Goal: Transaction & Acquisition: Book appointment/travel/reservation

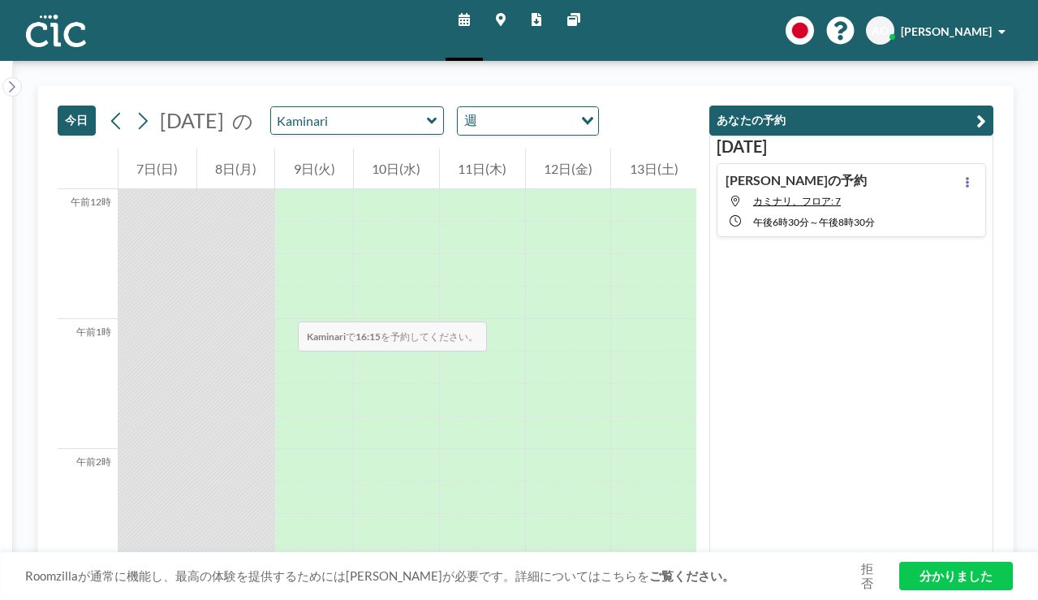
scroll to position [1615, 0]
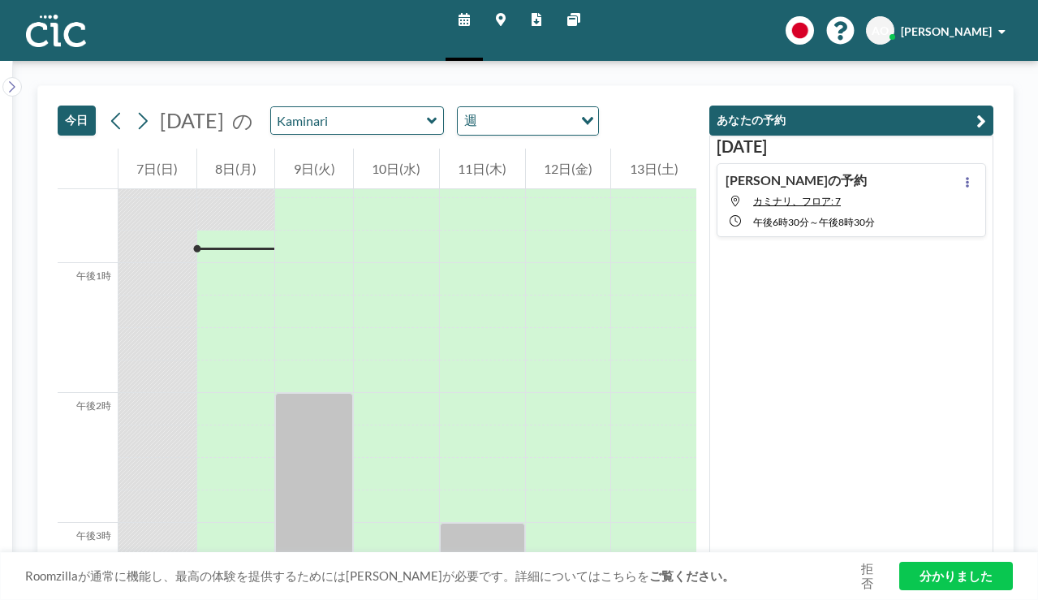
click at [11, 81] on icon at bounding box center [12, 86] width 6 height 11
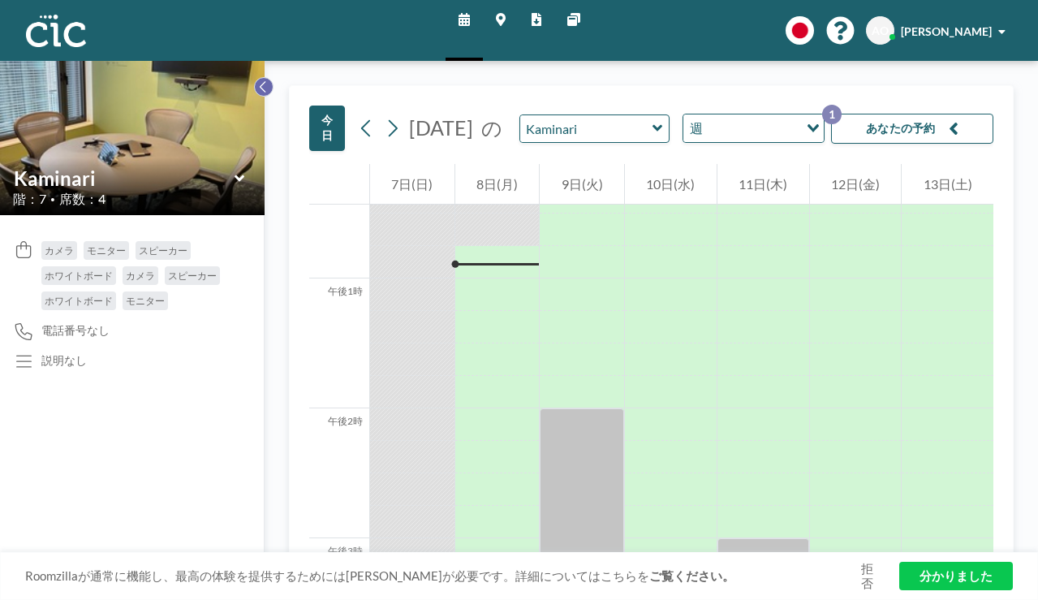
click at [258, 79] on icon at bounding box center [263, 87] width 11 height 16
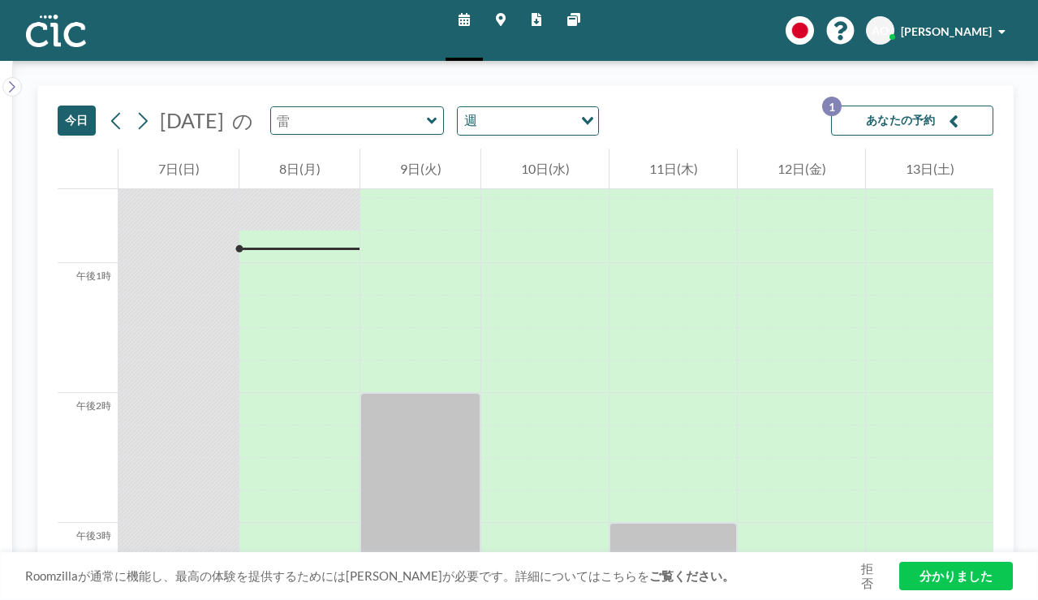
click at [333, 110] on input "text" at bounding box center [349, 120] width 156 height 27
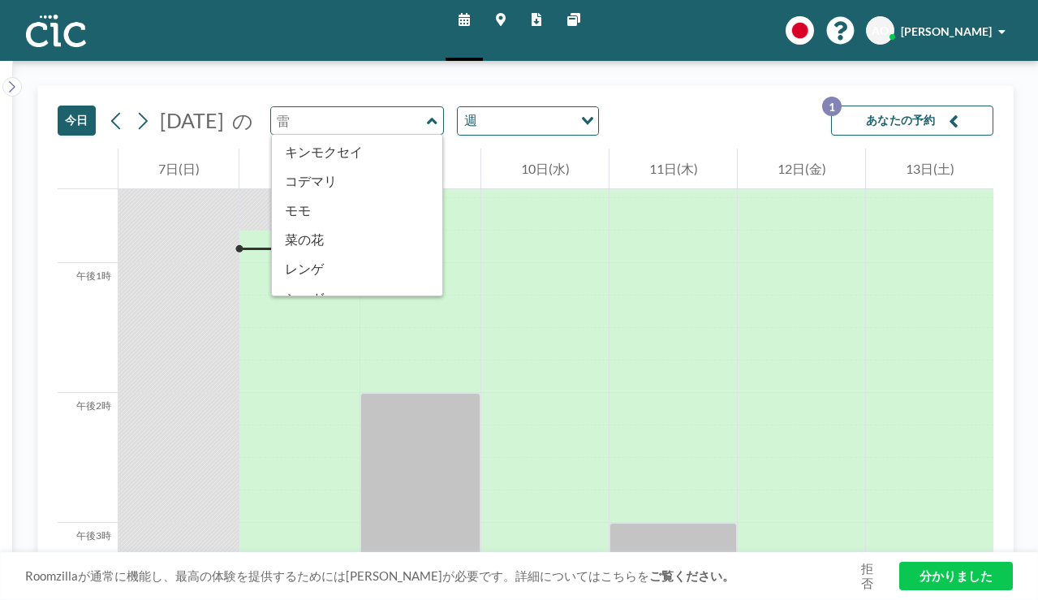
scroll to position [497, 0]
type input "Kaminari"
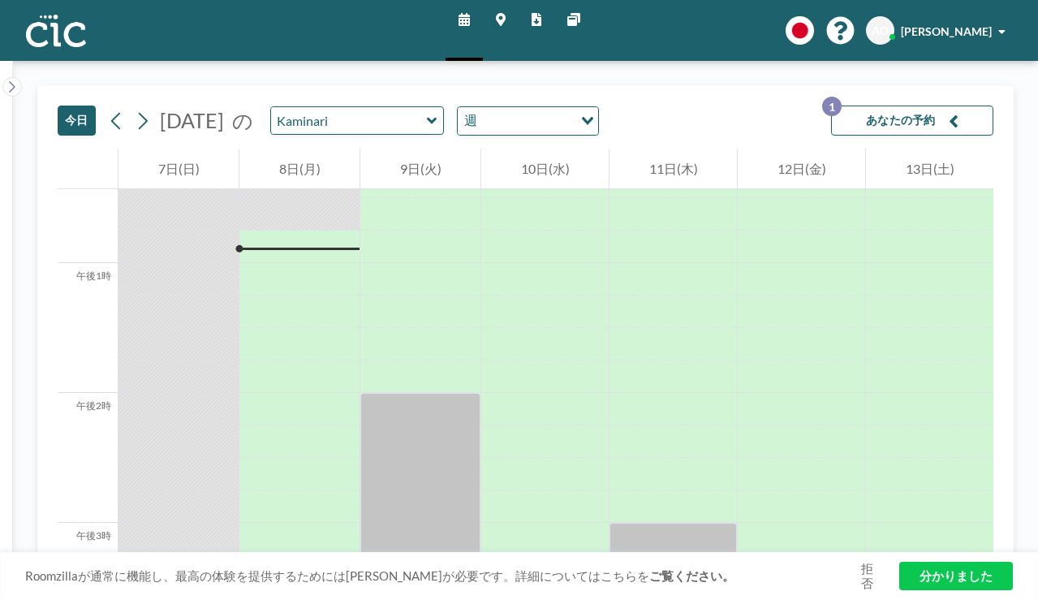
click at [513, 14] on link "マップ" at bounding box center [501, 30] width 36 height 61
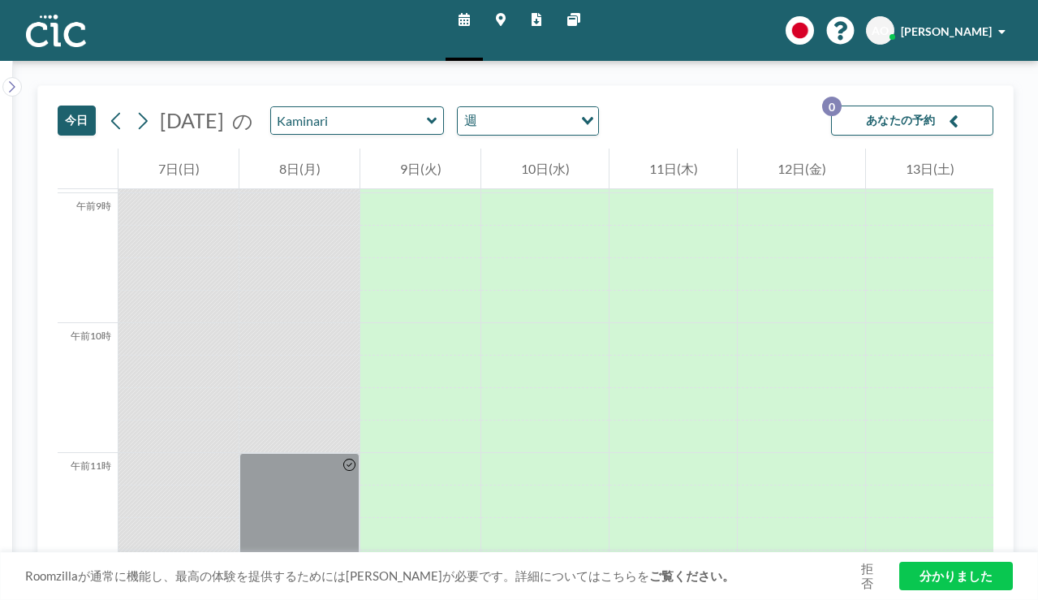
scroll to position [1319, 0]
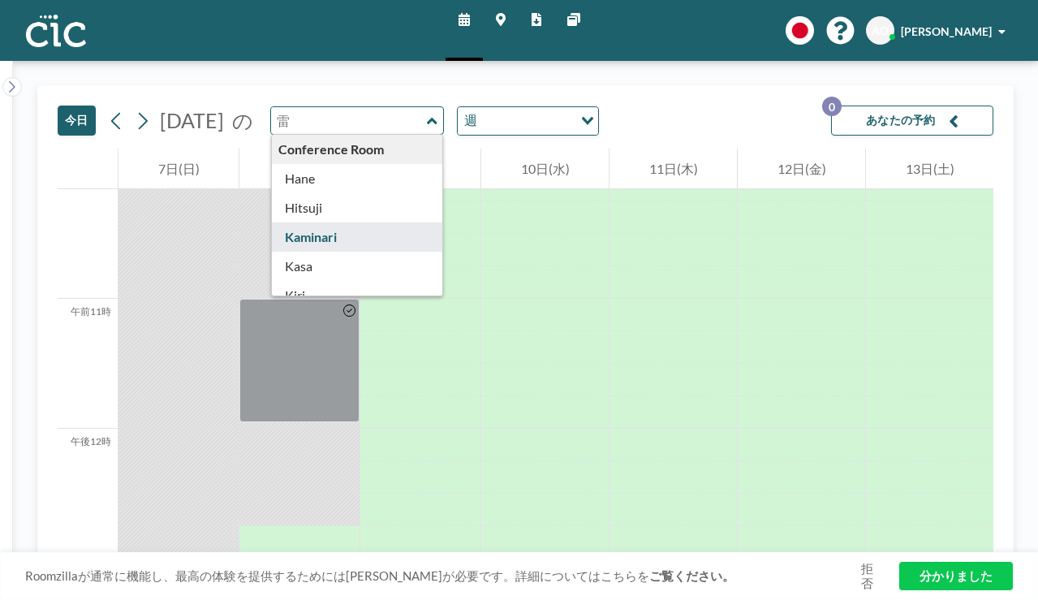
click at [331, 107] on input "text" at bounding box center [349, 120] width 156 height 27
type input "Kaminari"
click at [936, 113] on font "あなたの予約" at bounding box center [901, 120] width 70 height 14
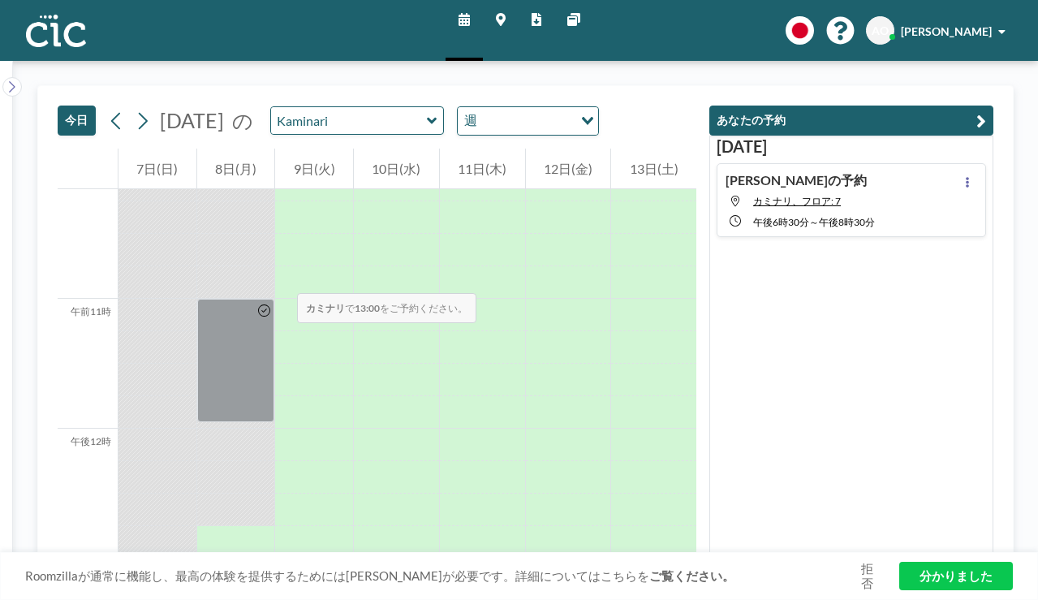
click at [225, 558] on div at bounding box center [236, 573] width 78 height 30
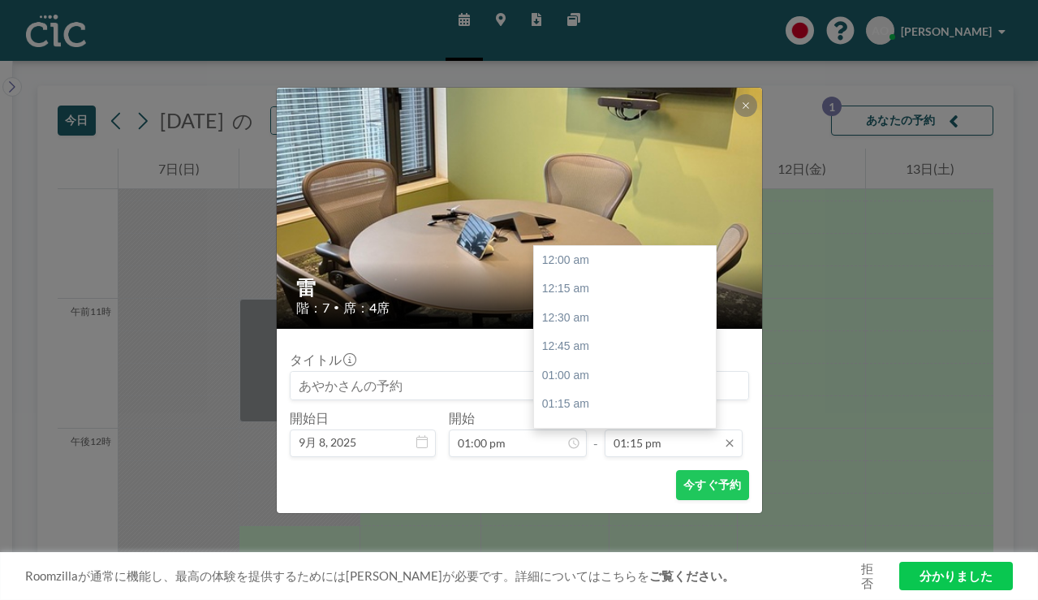
scroll to position [1374, 0]
click at [646, 429] on input "01:15 pm" at bounding box center [674, 443] width 138 height 28
click at [572, 576] on div "午後3時" at bounding box center [625, 590] width 182 height 29
type input "03:00 pm"
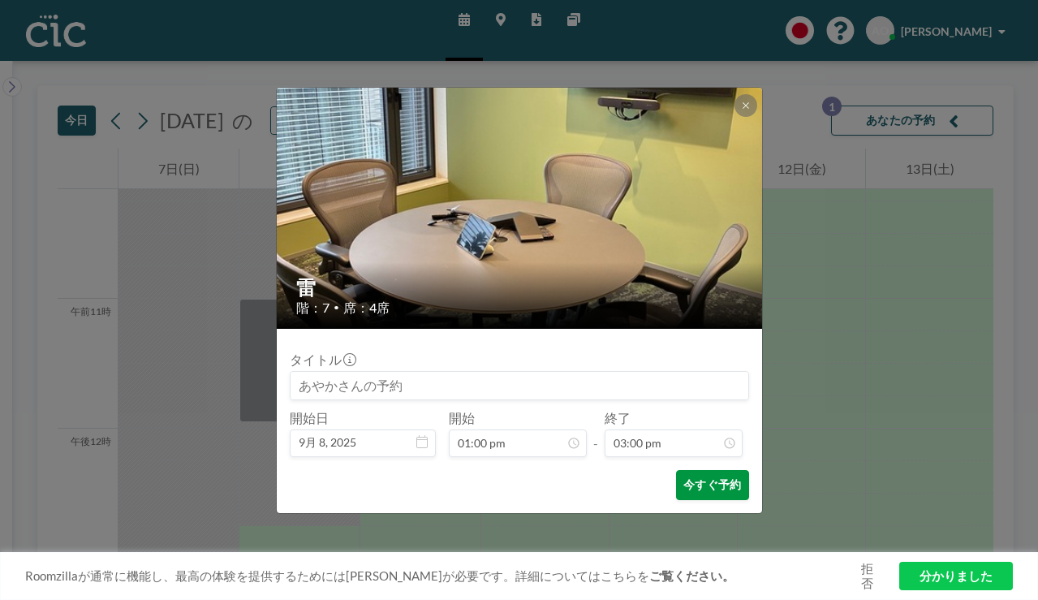
scroll to position [1555, 0]
click at [684, 477] on font "今すぐ予約" at bounding box center [713, 484] width 58 height 14
